Goal: Register for event/course

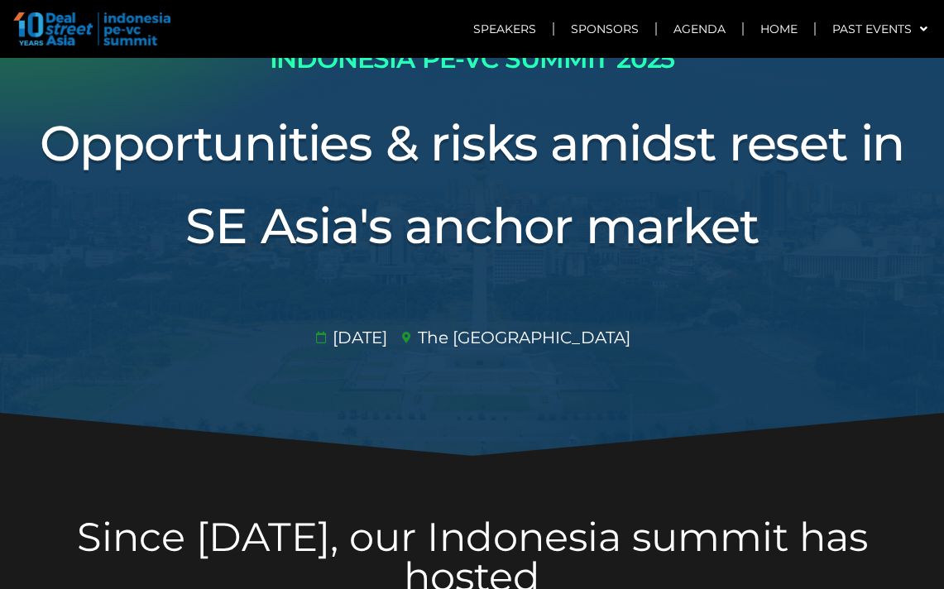
scroll to position [127, 0]
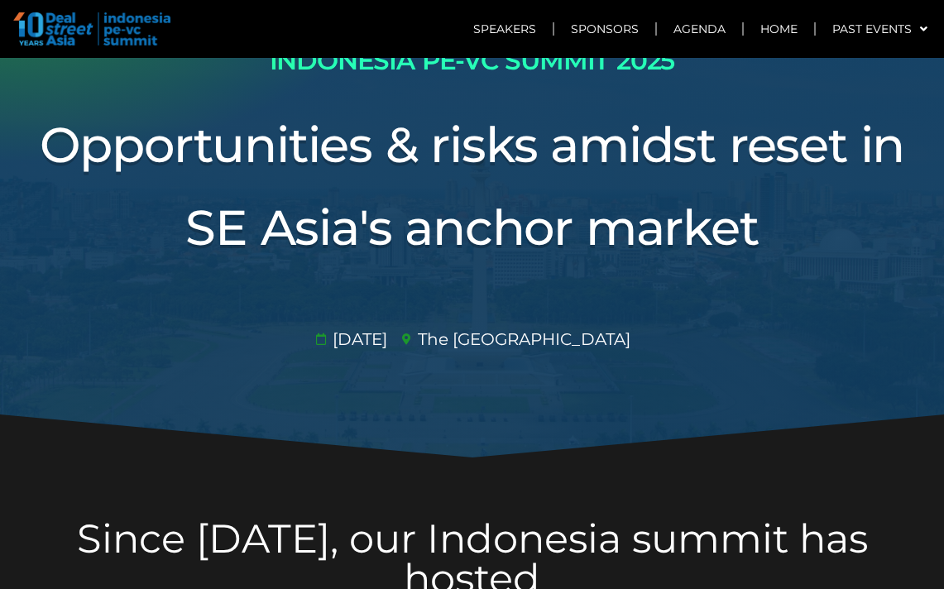
drag, startPoint x: 345, startPoint y: 342, endPoint x: 421, endPoint y: 332, distance: 76.8
click at [387, 332] on span "[DATE]​" at bounding box center [358, 339] width 59 height 25
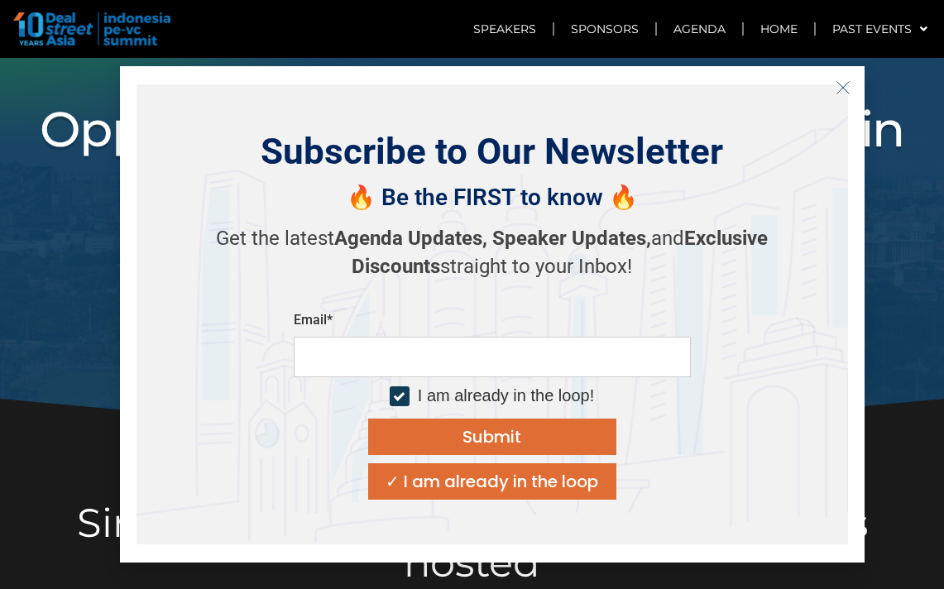
scroll to position [114, 0]
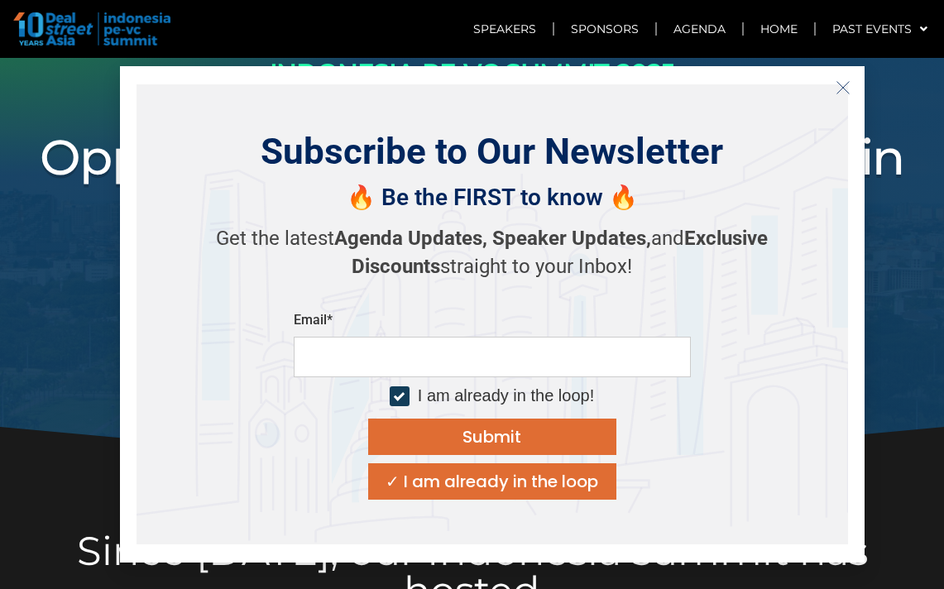
click at [833, 92] on button "Close" at bounding box center [843, 87] width 26 height 26
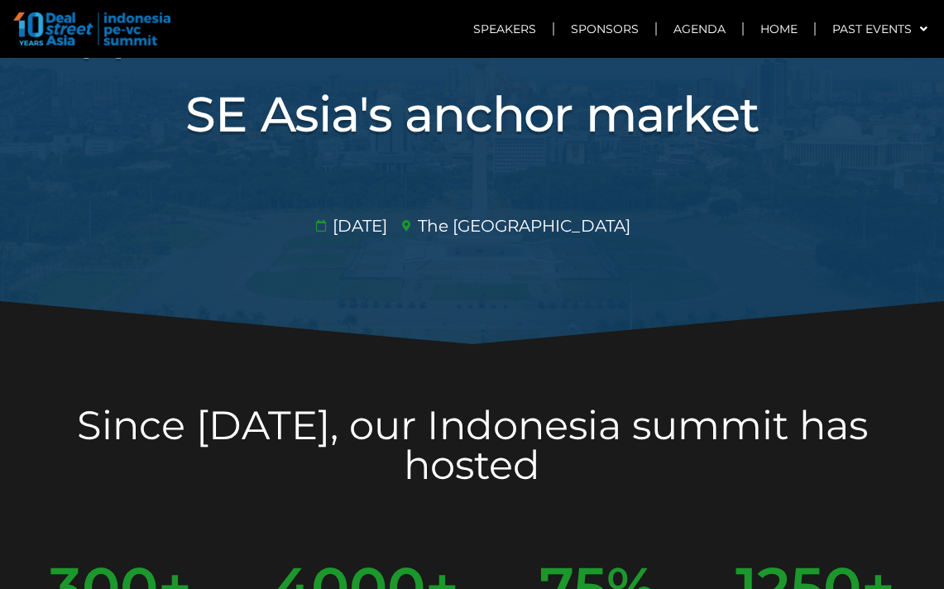
scroll to position [0, 0]
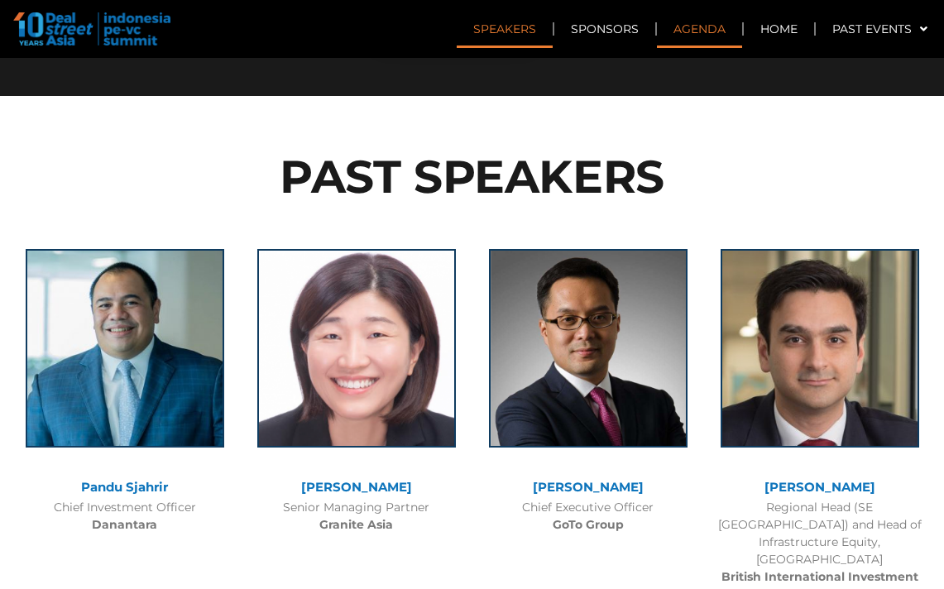
scroll to position [1474, 0]
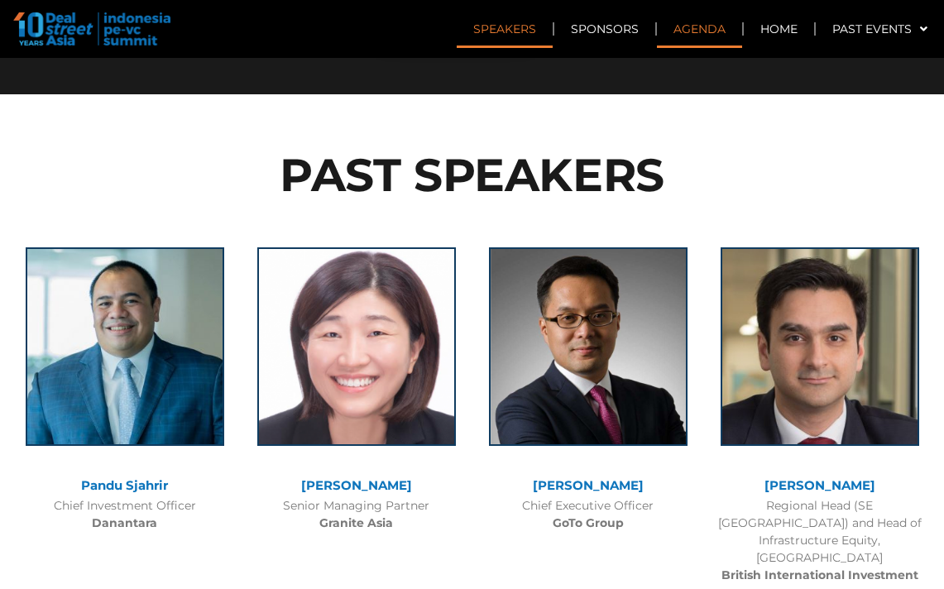
click at [700, 29] on link "Agenda" at bounding box center [699, 29] width 85 height 38
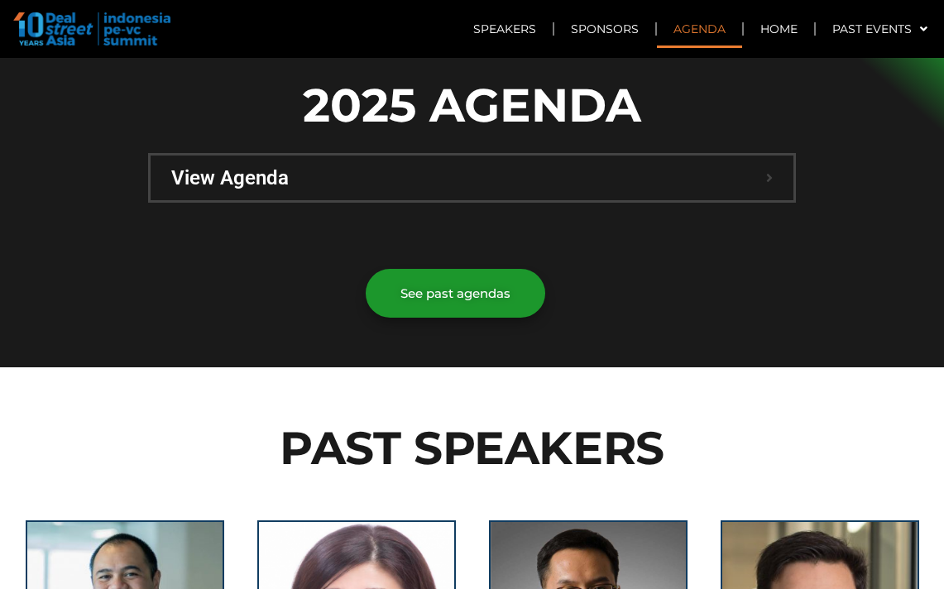
scroll to position [1171, 0]
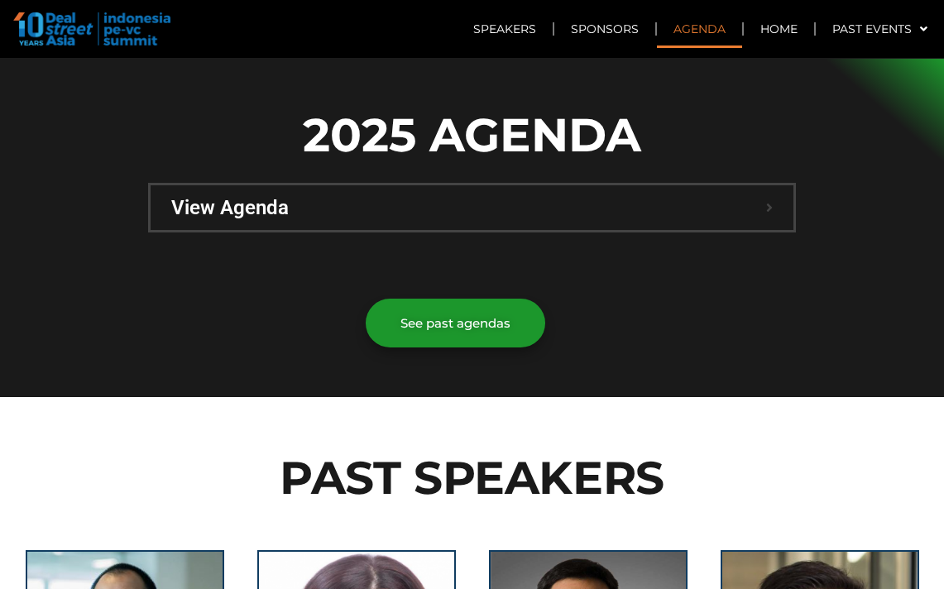
click at [520, 185] on div "View Agenda" at bounding box center [472, 207] width 643 height 45
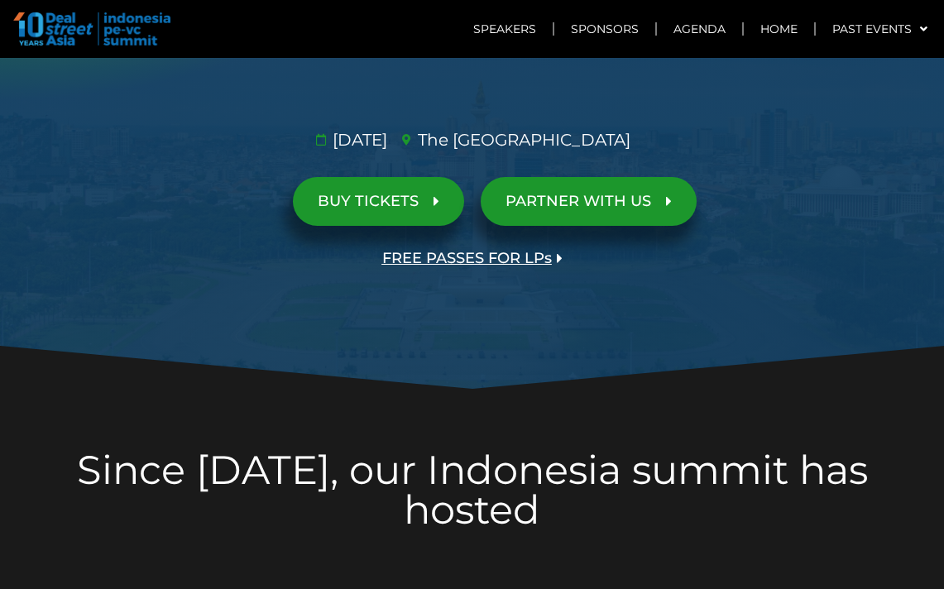
scroll to position [0, 0]
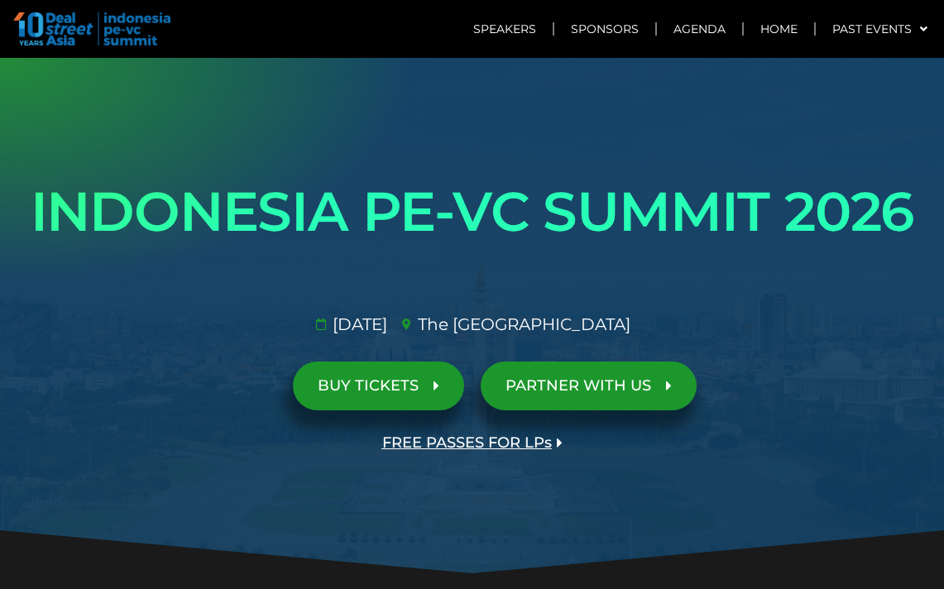
click at [444, 437] on span "FREE PASSES FOR LPs" at bounding box center [467, 443] width 170 height 16
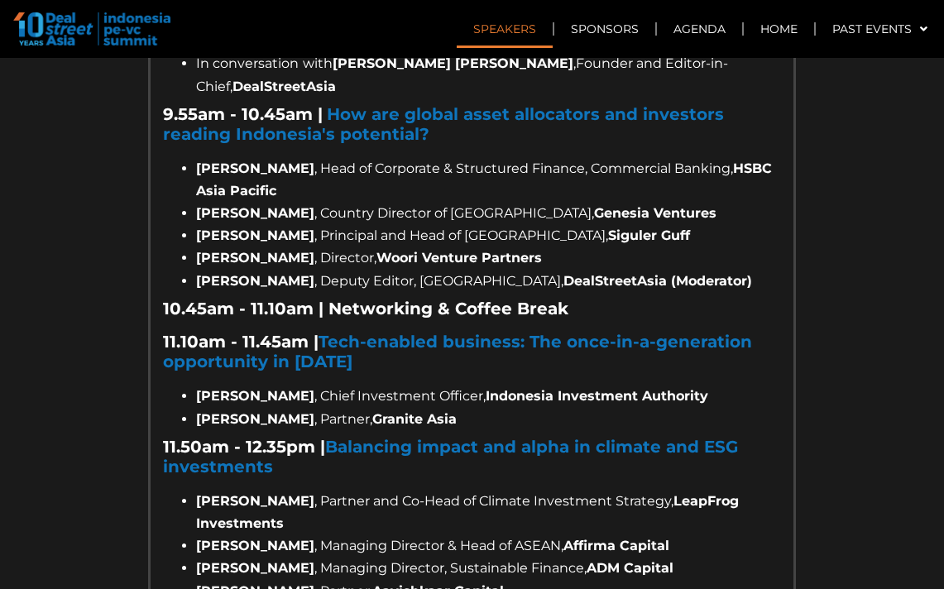
scroll to position [1562, 0]
